Goal: Task Accomplishment & Management: Complete application form

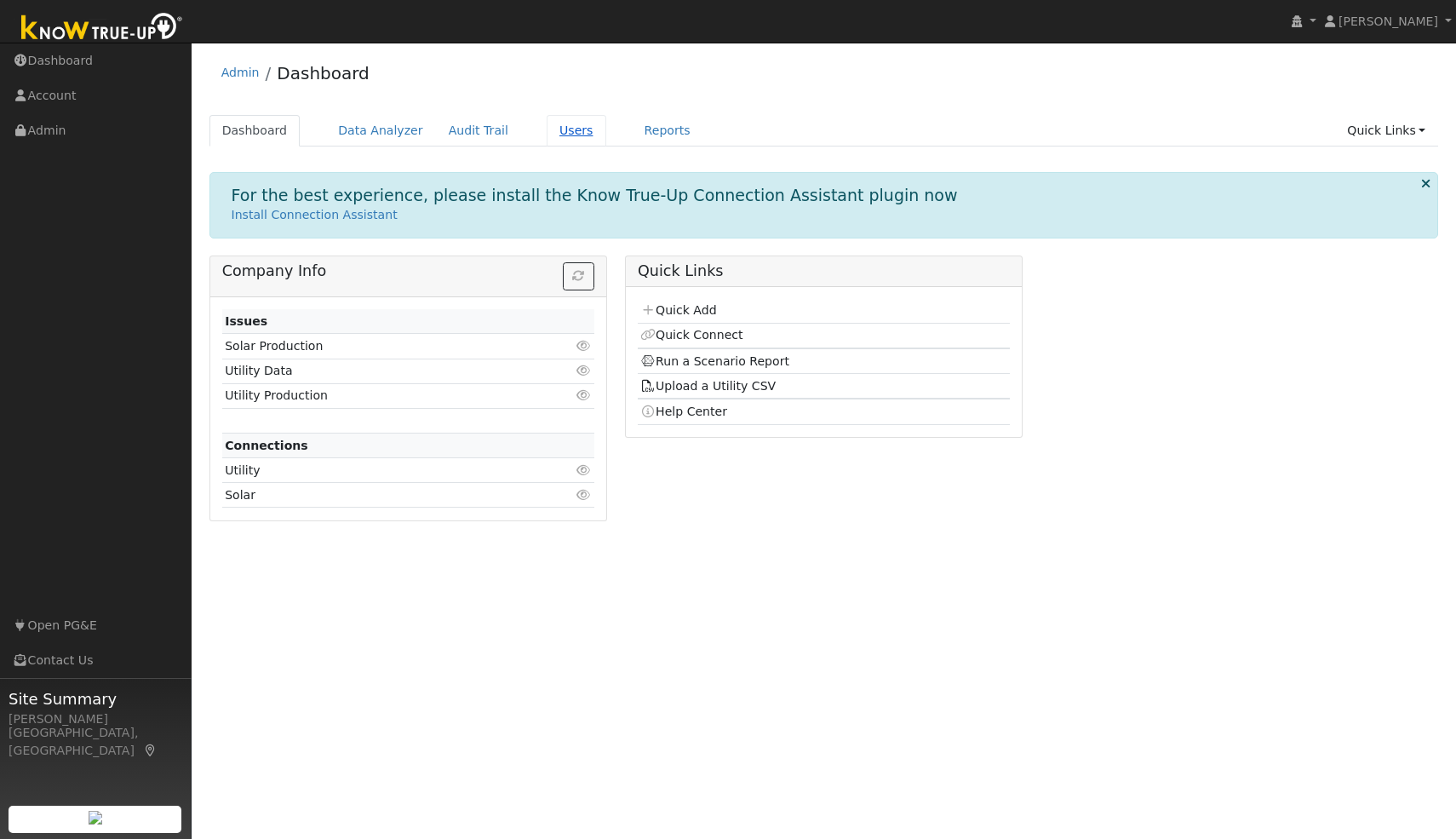
click at [553, 131] on link "Users" at bounding box center [576, 130] width 60 height 31
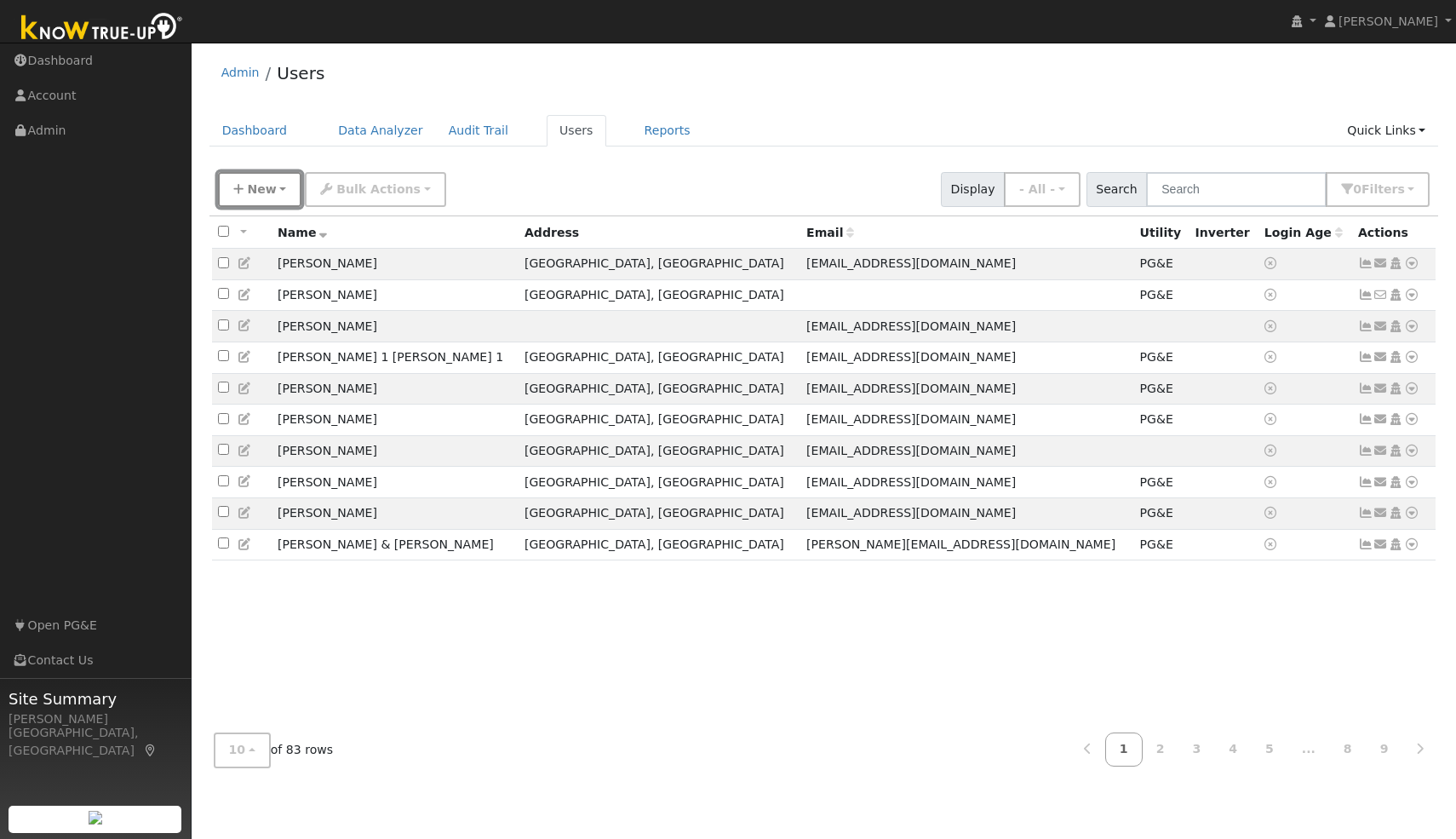
click at [269, 184] on span "New" at bounding box center [261, 188] width 29 height 13
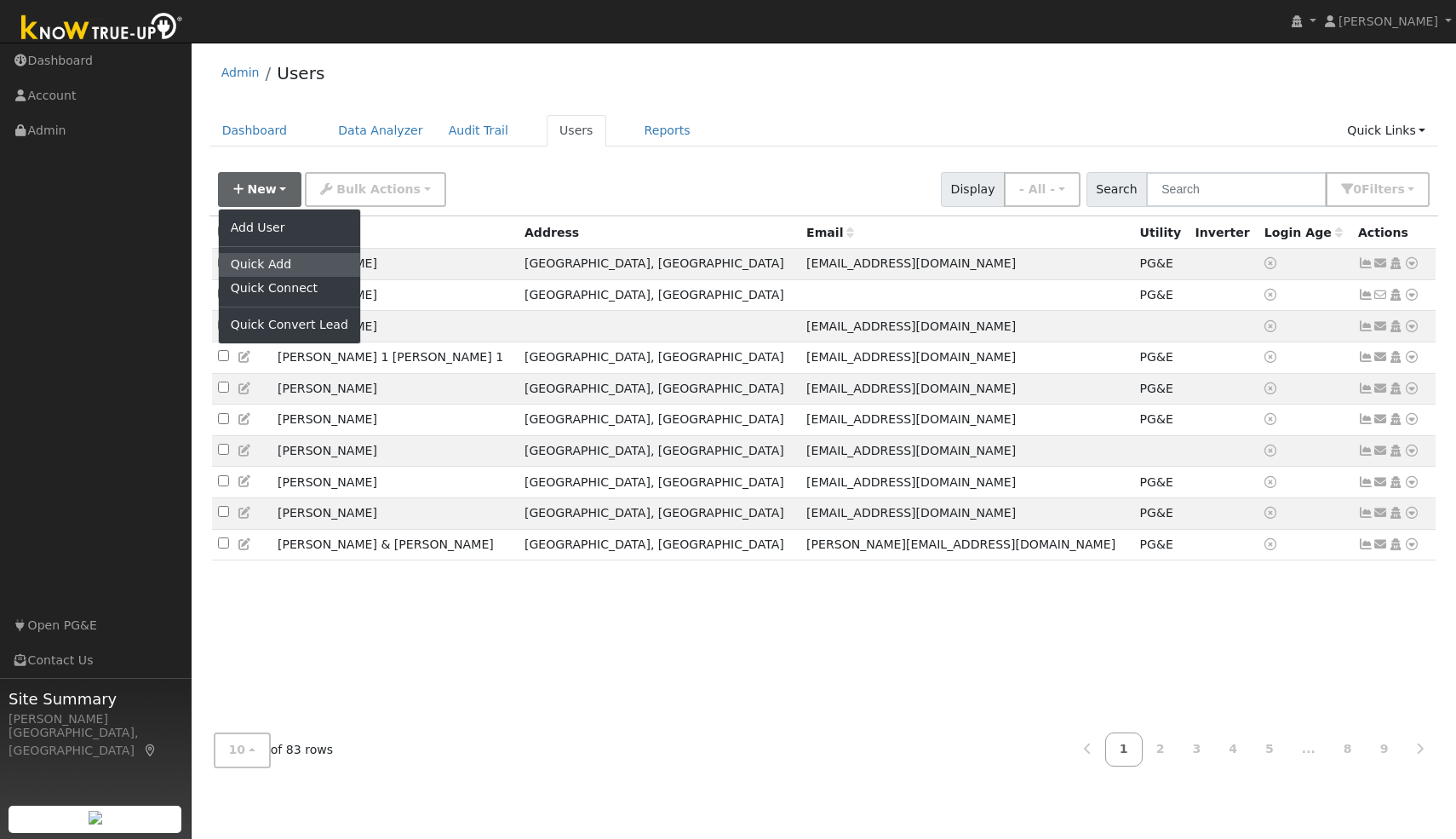
click at [276, 260] on link "Quick Add" at bounding box center [289, 265] width 141 height 24
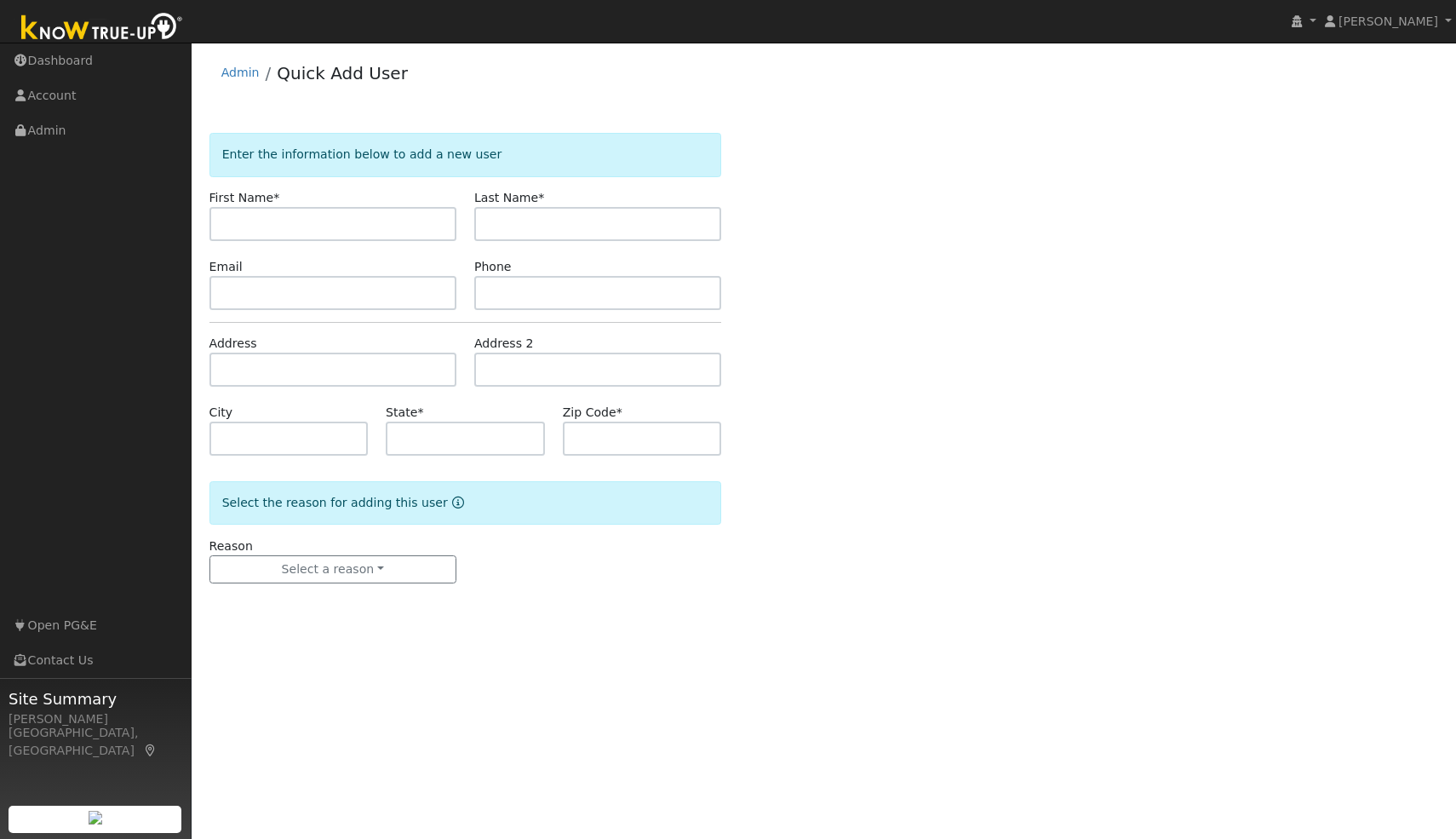
click at [297, 212] on input "text" at bounding box center [333, 224] width 247 height 34
type input "scott"
type input "s"
type input "Scott"
type input "Wedge"
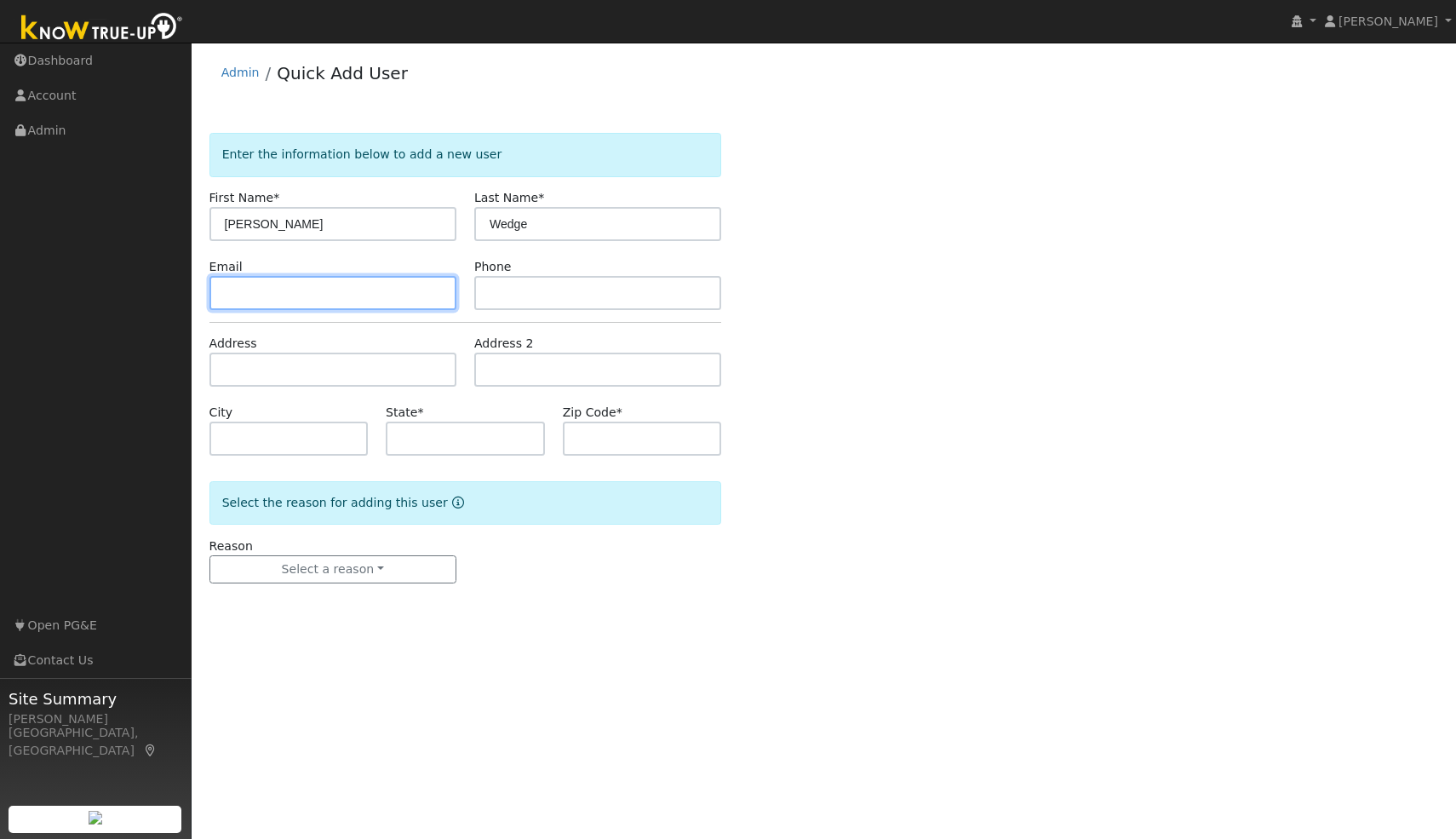
click at [290, 287] on input "text" at bounding box center [333, 293] width 247 height 34
type input "[EMAIL_ADDRESS][DOMAIN_NAME]"
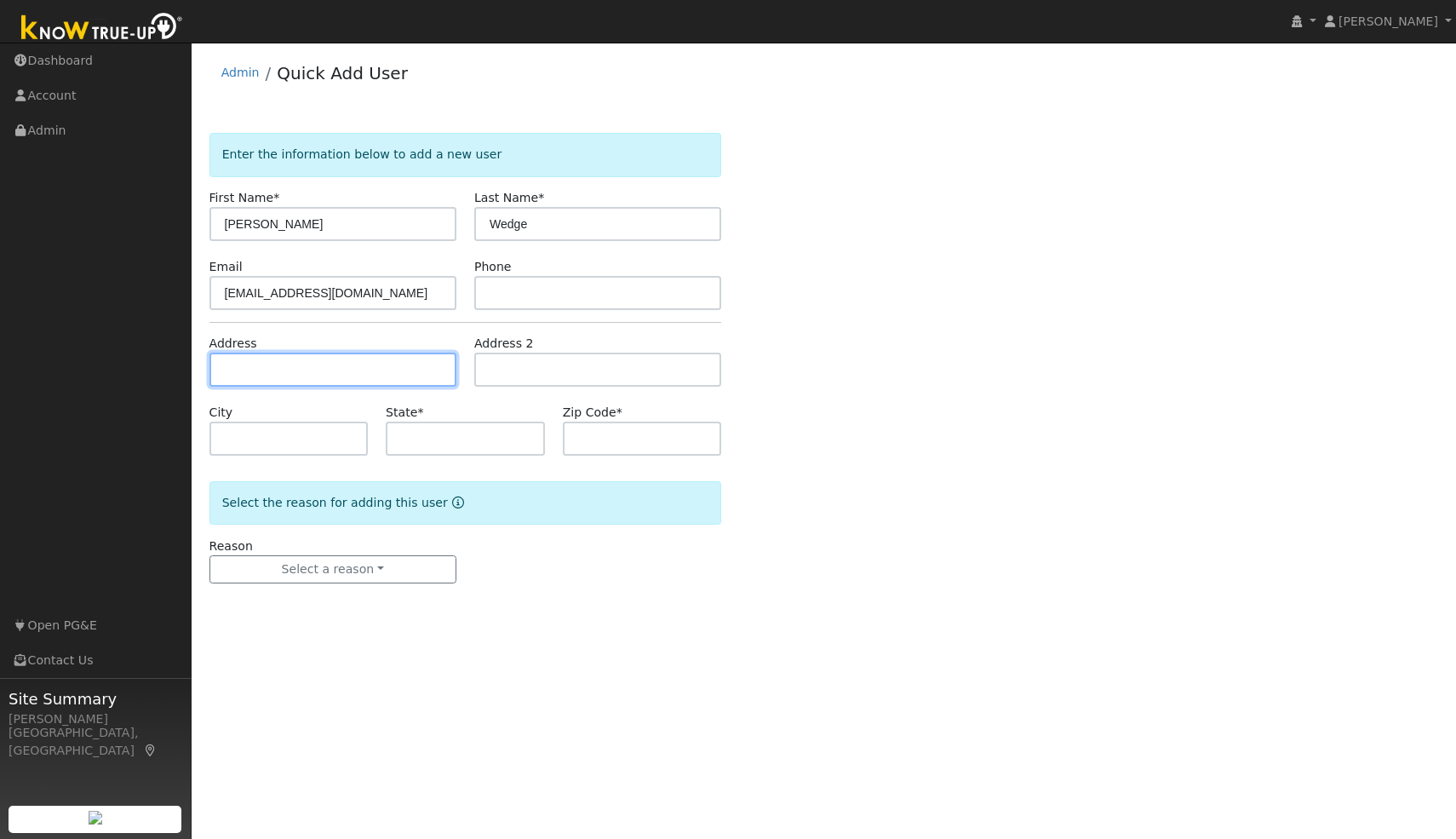
click at [315, 373] on input "text" at bounding box center [333, 370] width 247 height 34
type input "10715 Cotter Street"
type input "Oakland"
type input "CA"
type input "94605"
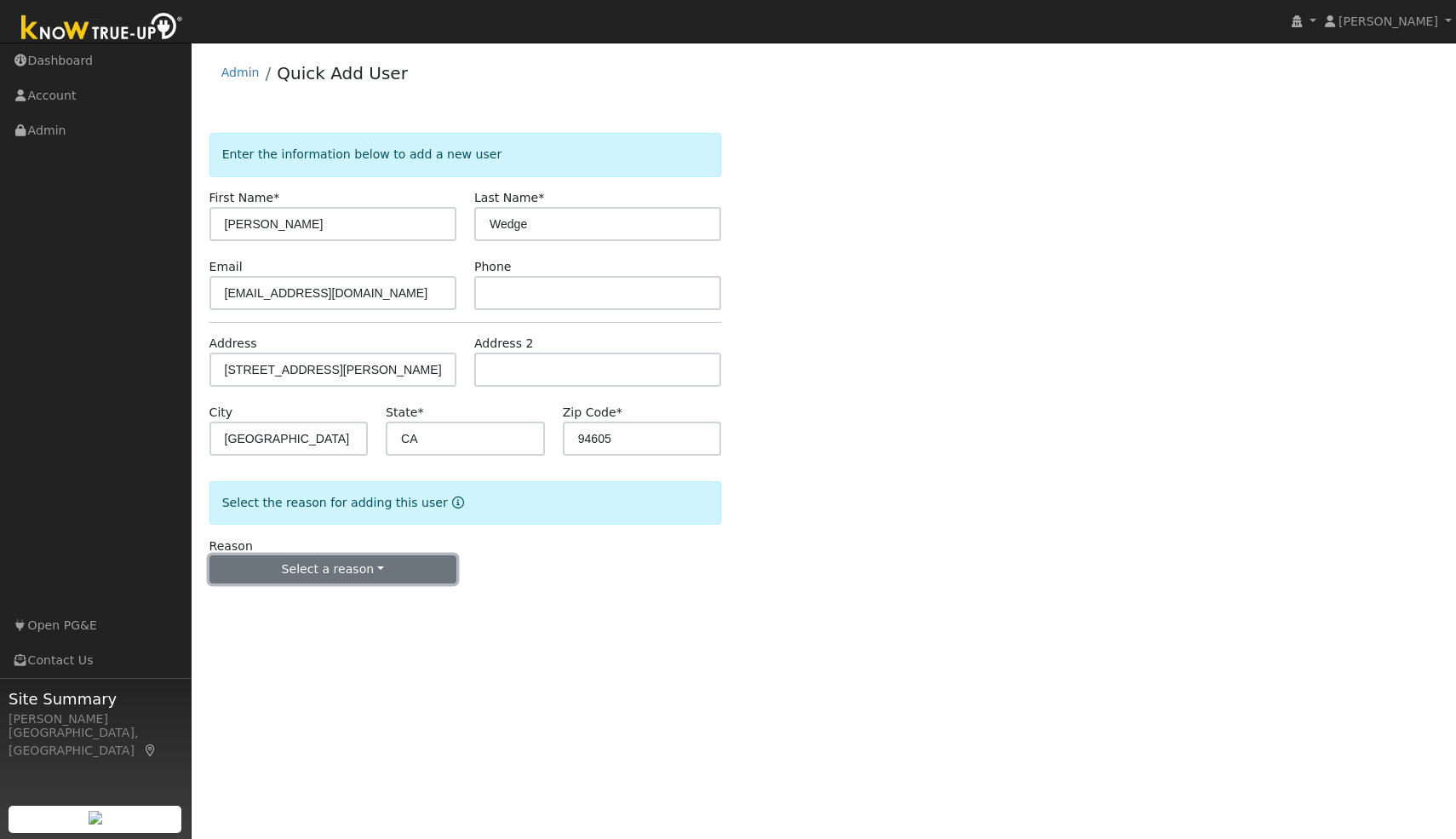
click at [367, 569] on button "Select a reason" at bounding box center [333, 570] width 247 height 29
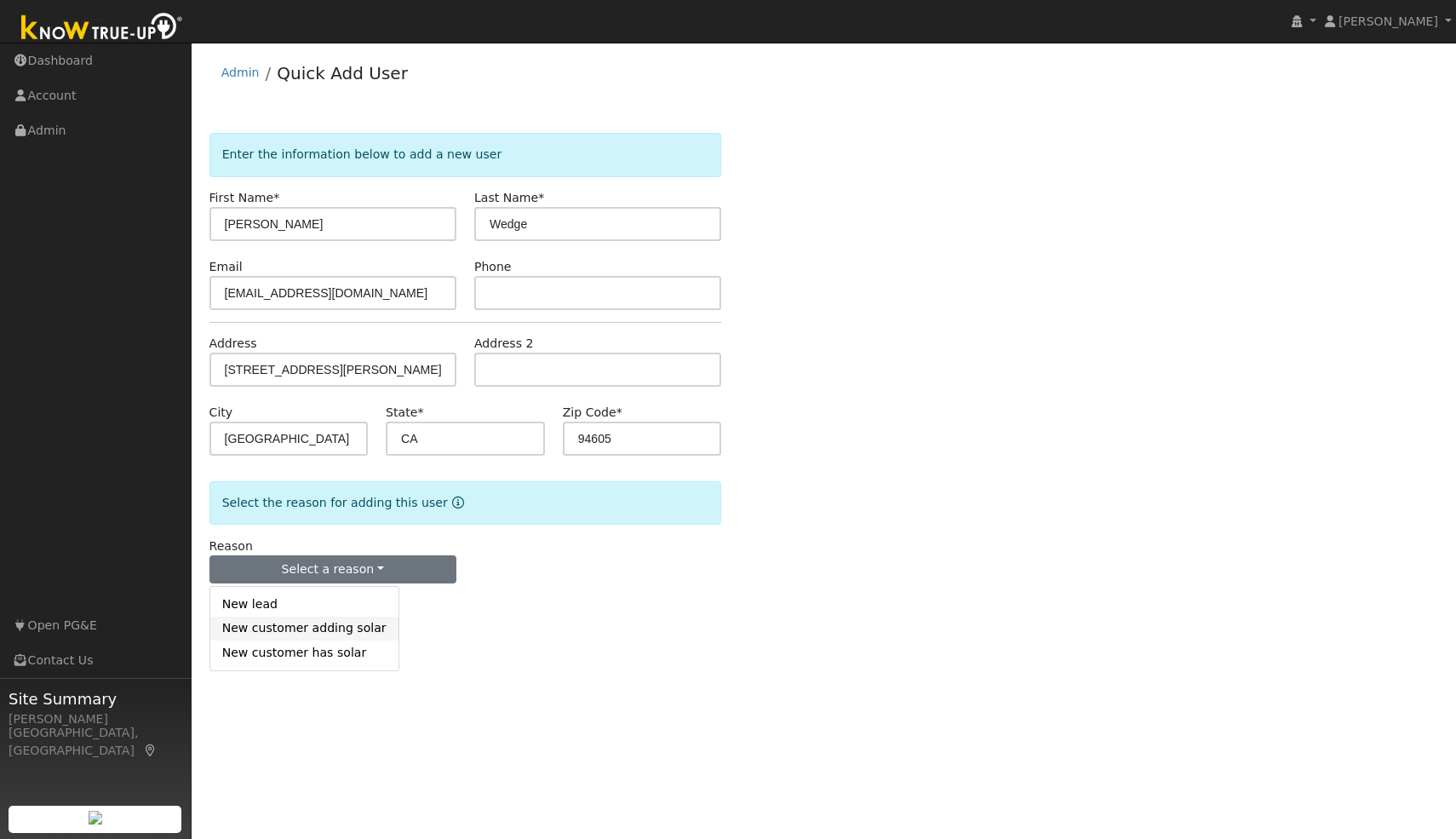
click at [337, 635] on link "New customer adding solar" at bounding box center [305, 628] width 188 height 24
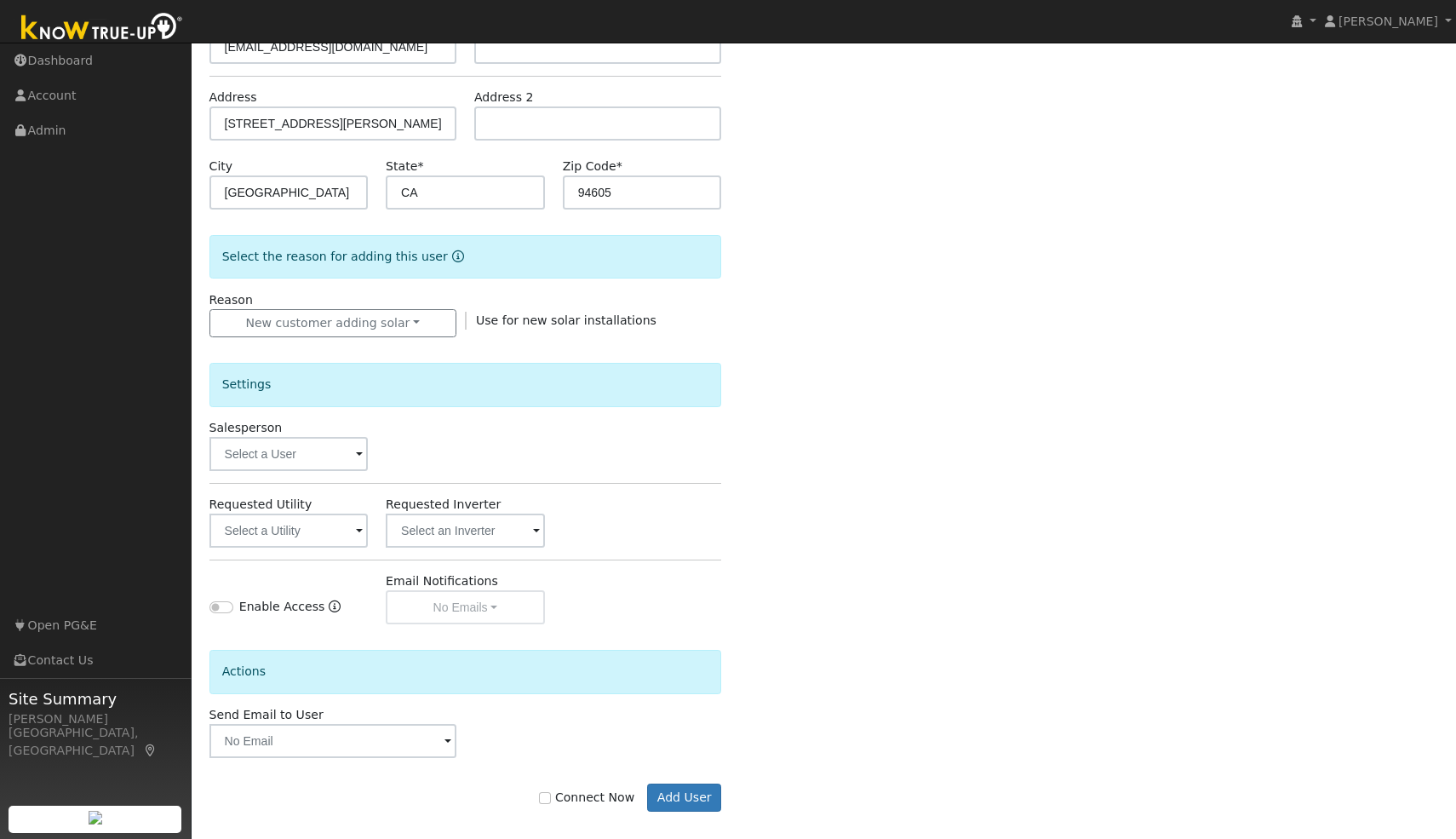
scroll to position [250, 0]
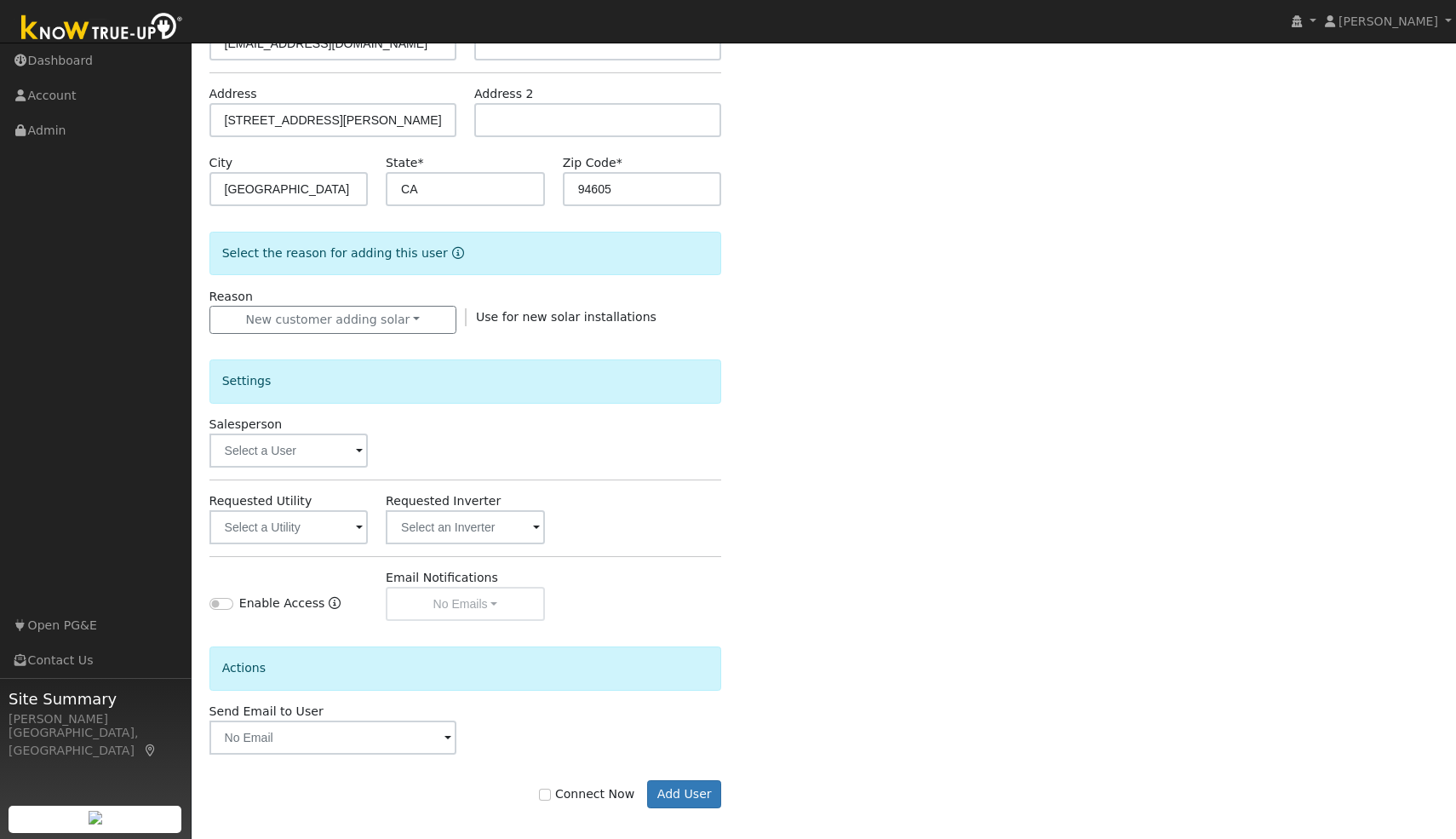
click at [356, 454] on span at bounding box center [360, 452] width 7 height 20
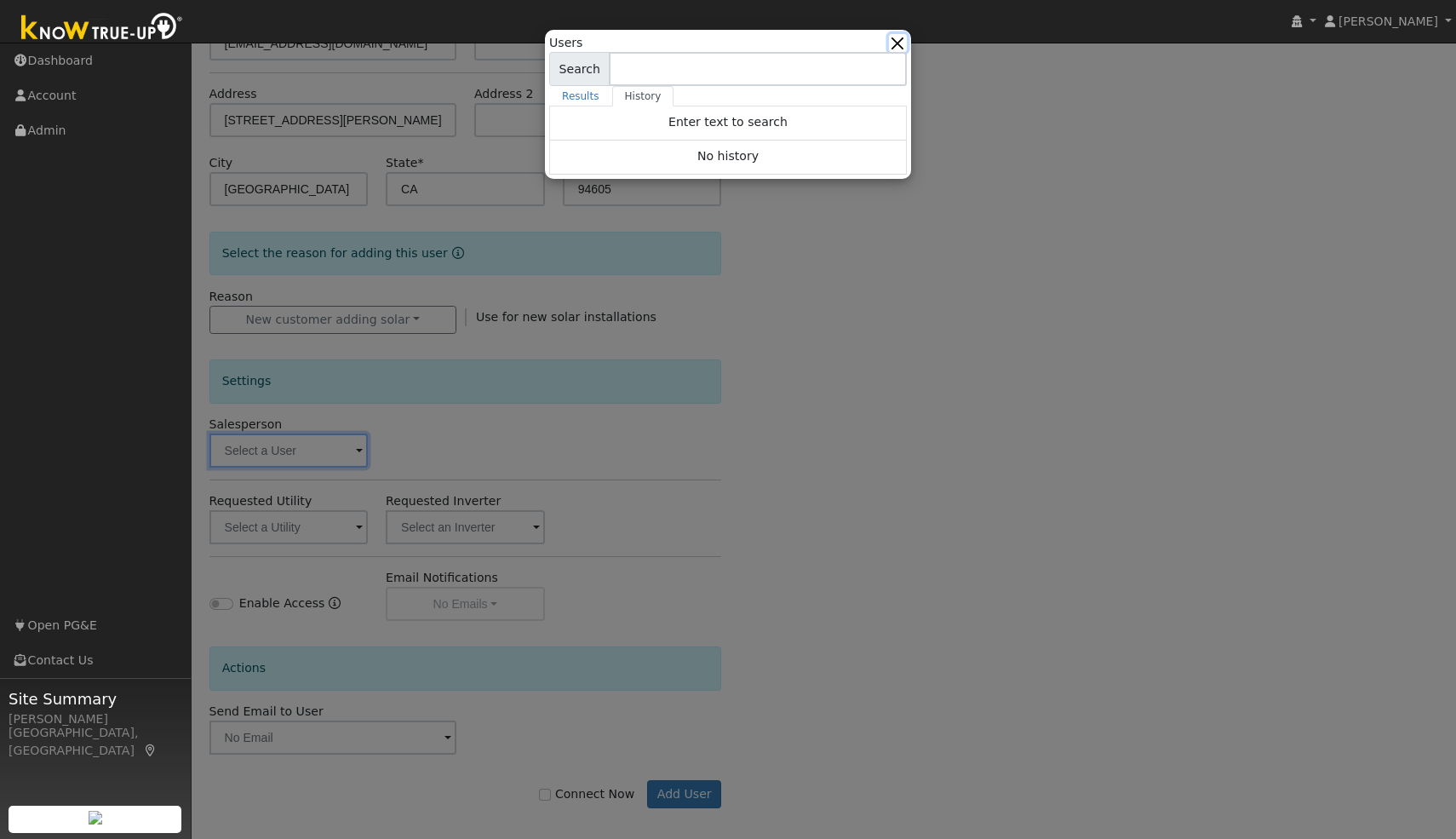
click at [903, 44] on button "button" at bounding box center [898, 43] width 18 height 18
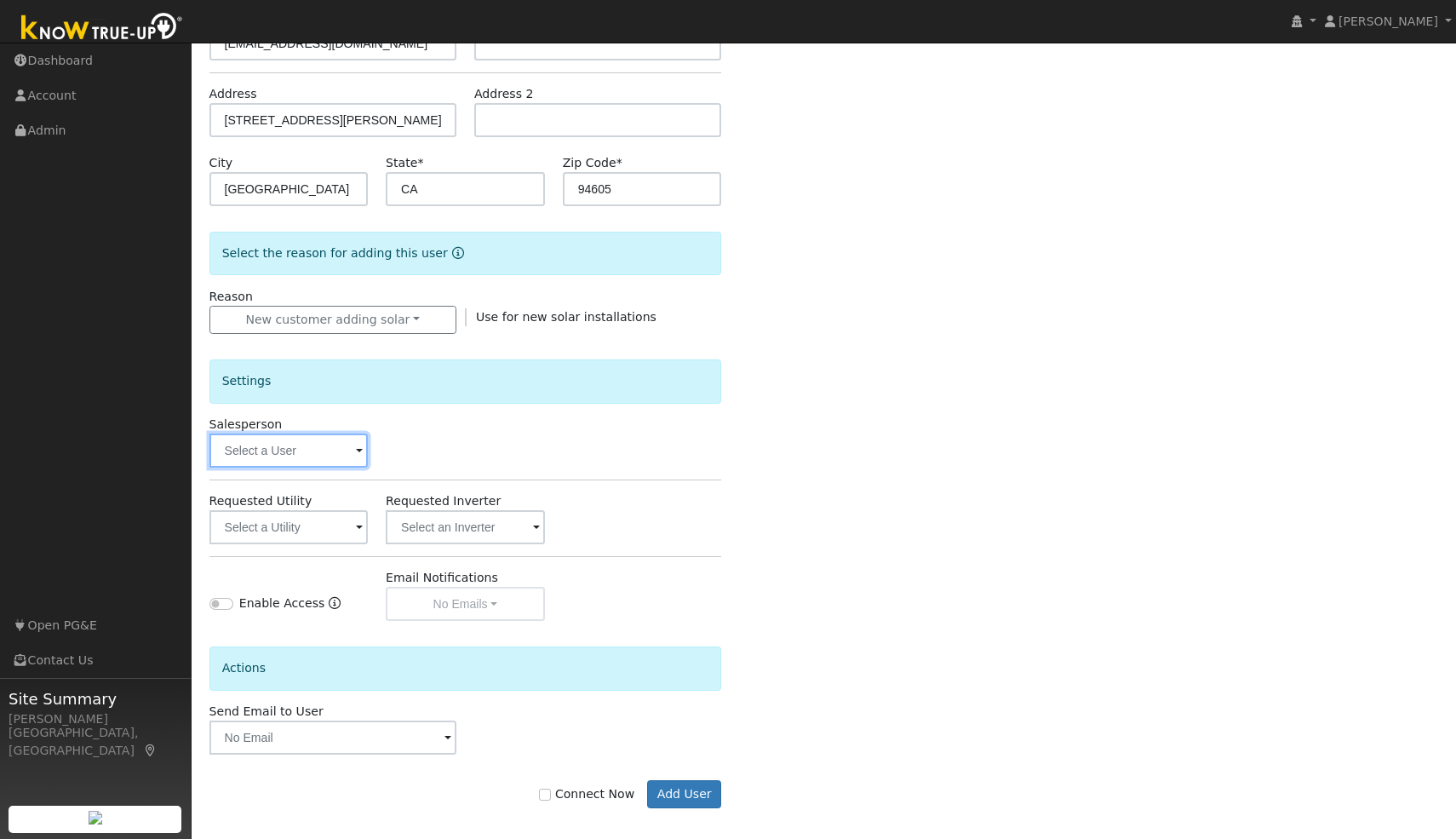
click at [345, 460] on input "text" at bounding box center [289, 451] width 158 height 34
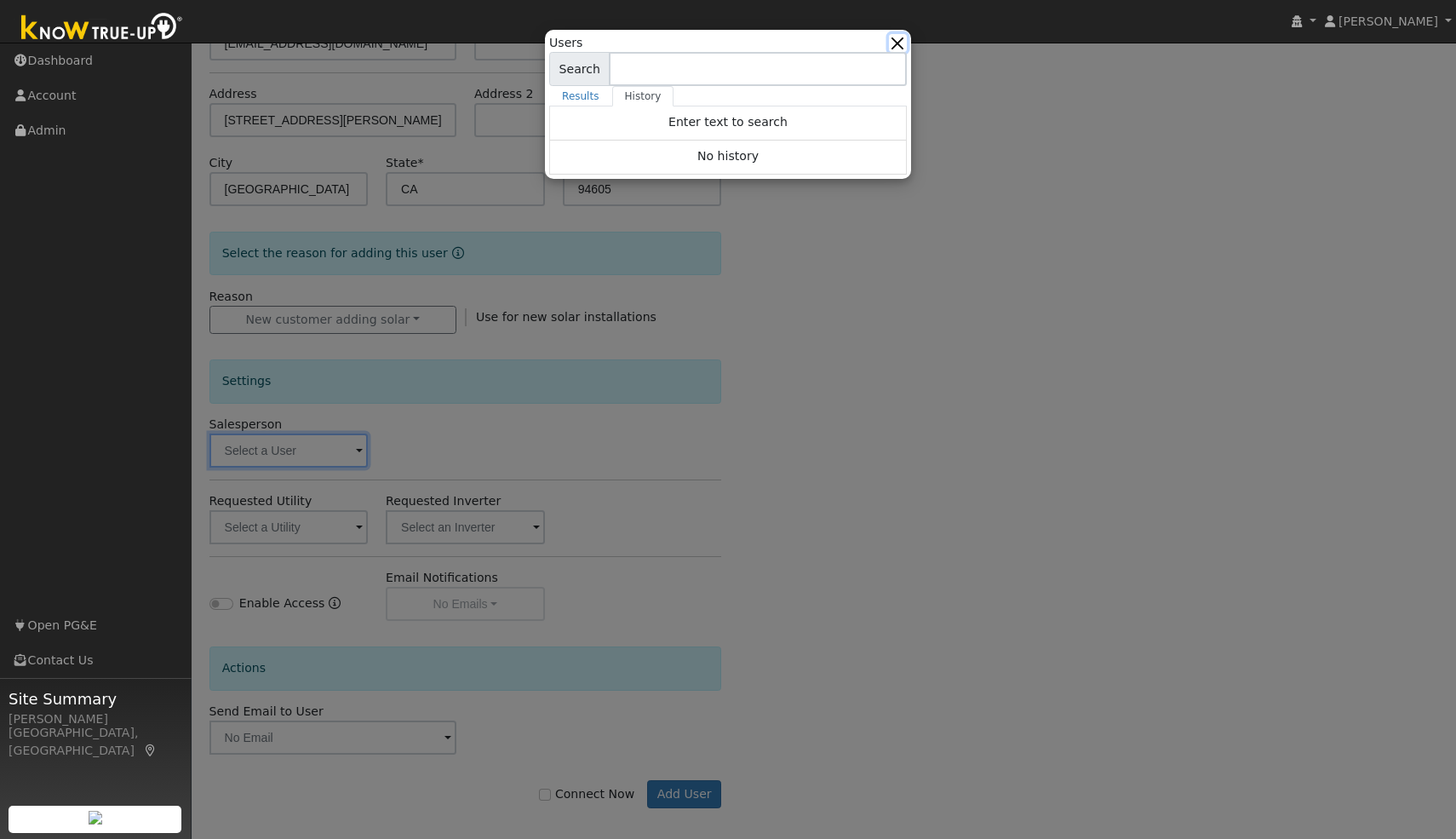
click at [899, 43] on button "button" at bounding box center [898, 43] width 18 height 18
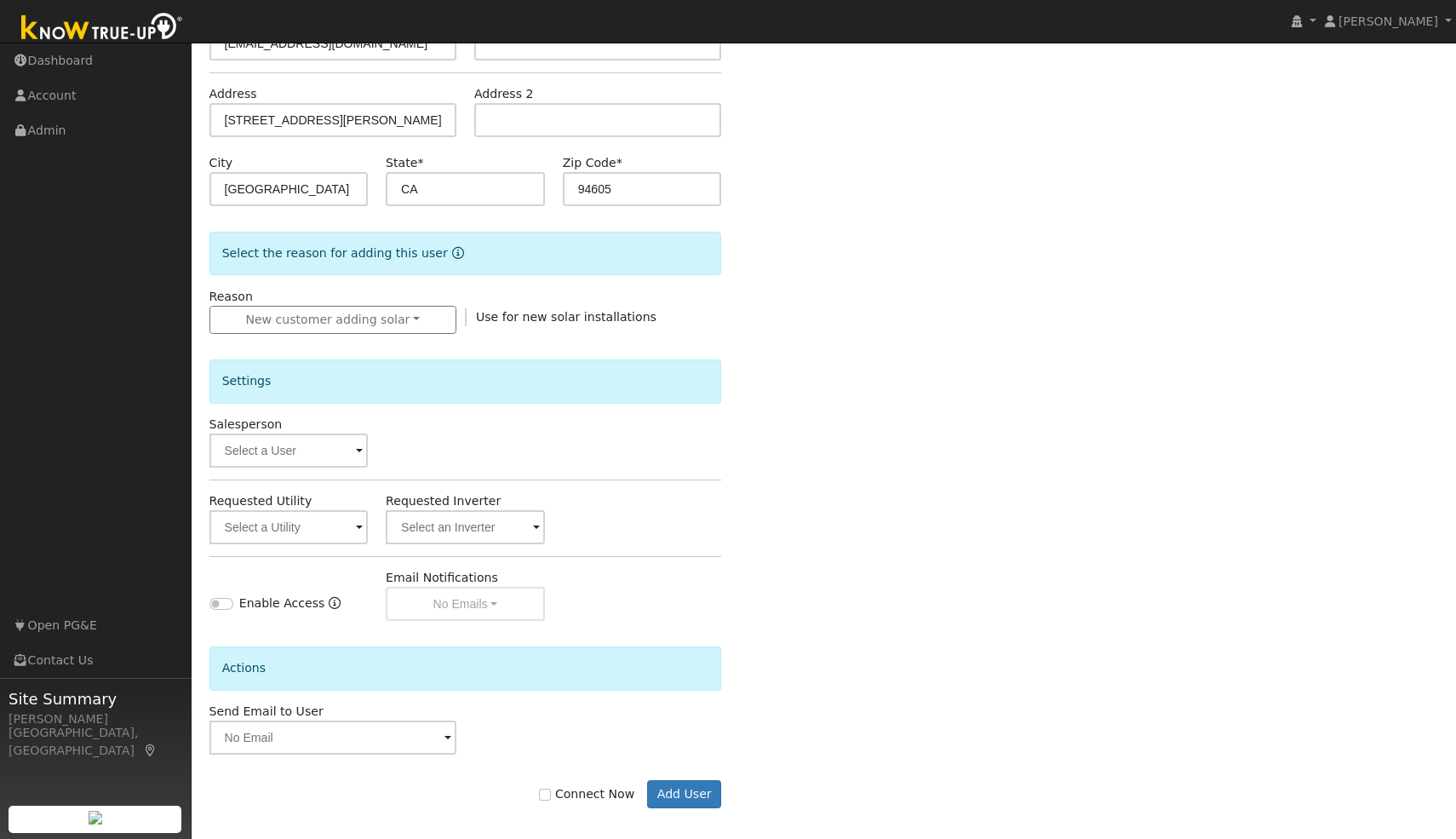
scroll to position [261, 0]
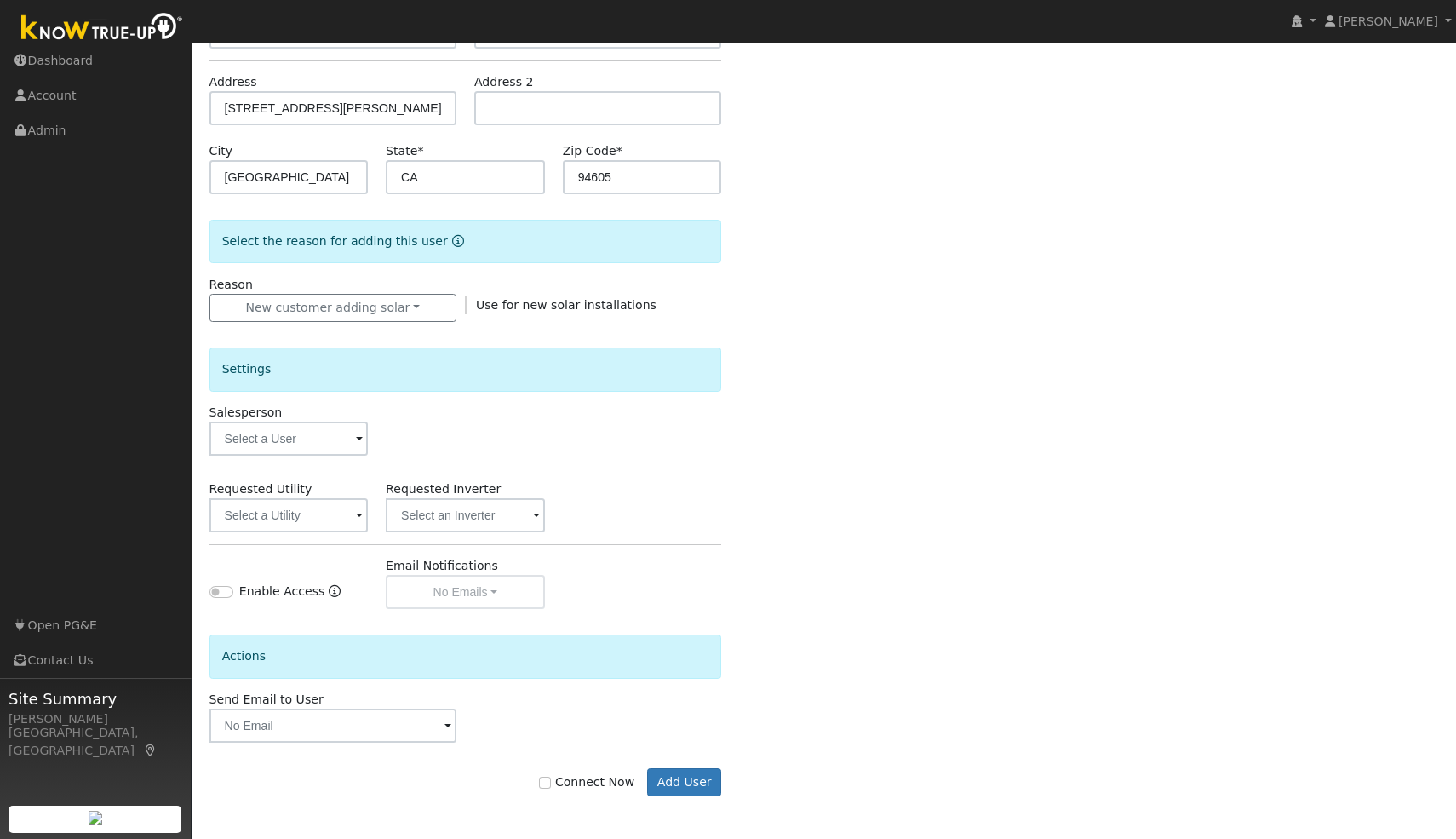
click at [448, 731] on span at bounding box center [448, 727] width 7 height 20
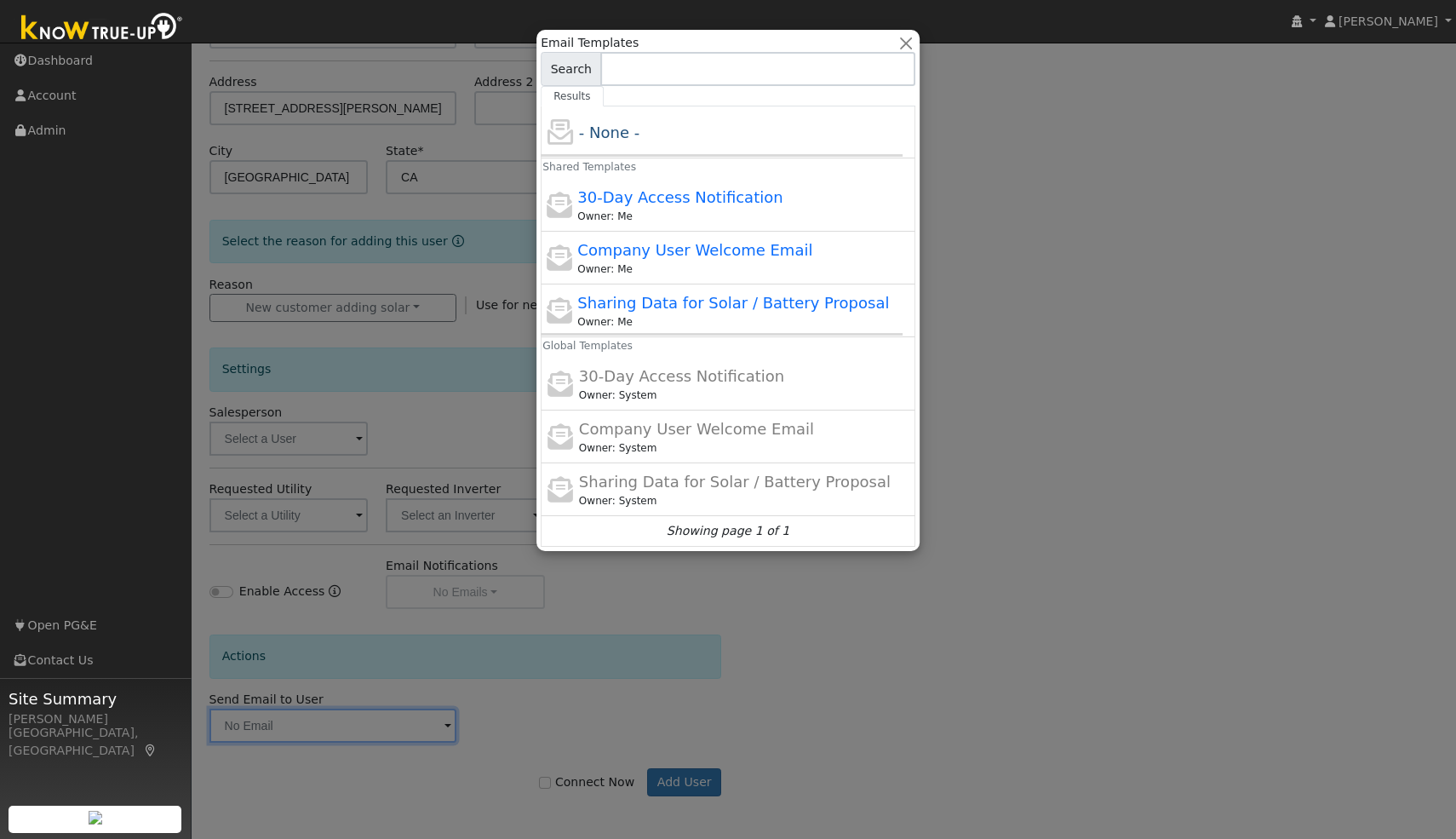
click at [445, 730] on div at bounding box center [728, 420] width 1456 height 839
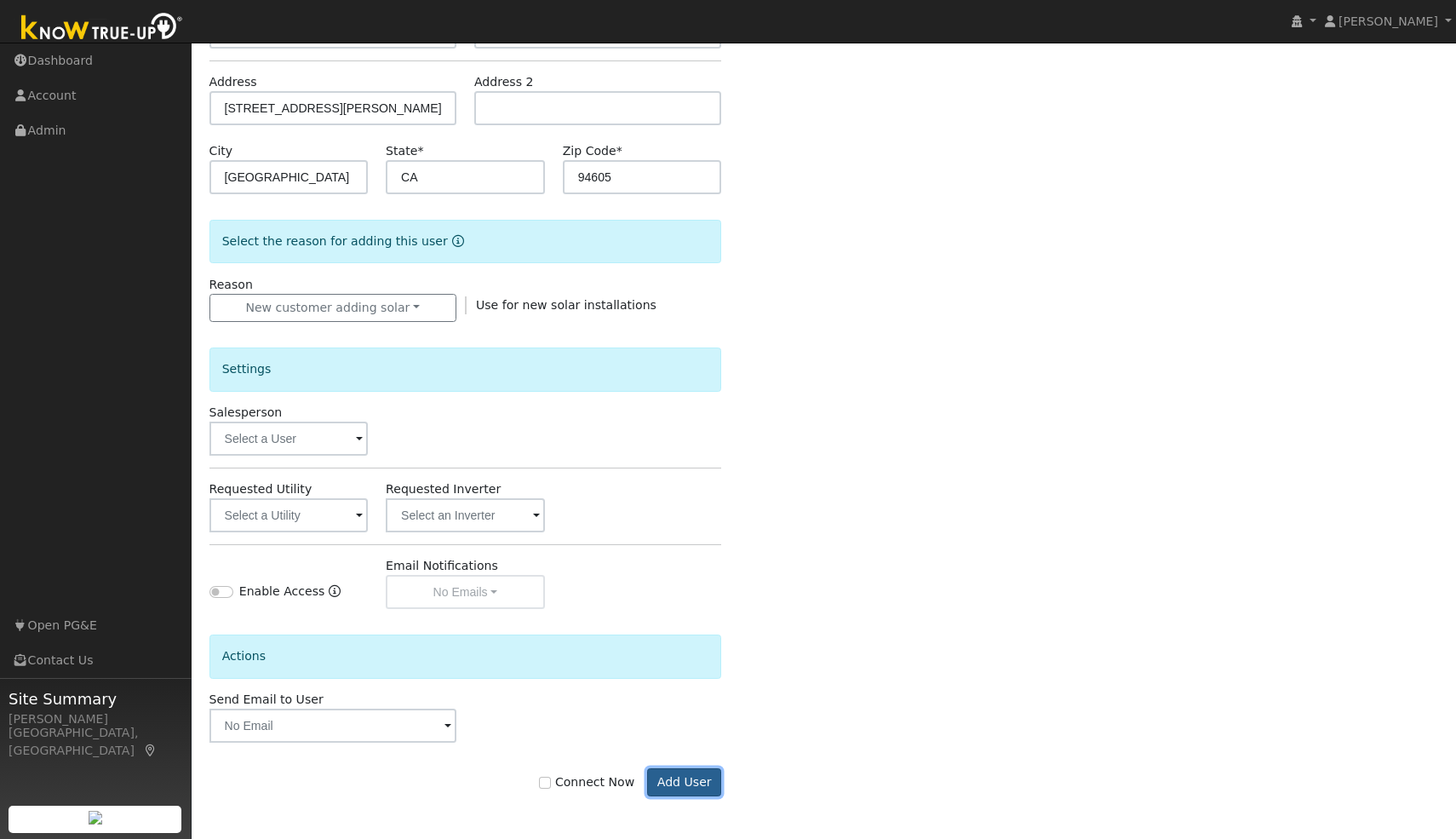
click at [683, 778] on button "Add User" at bounding box center [684, 783] width 74 height 29
